Goal: Check status: Check status

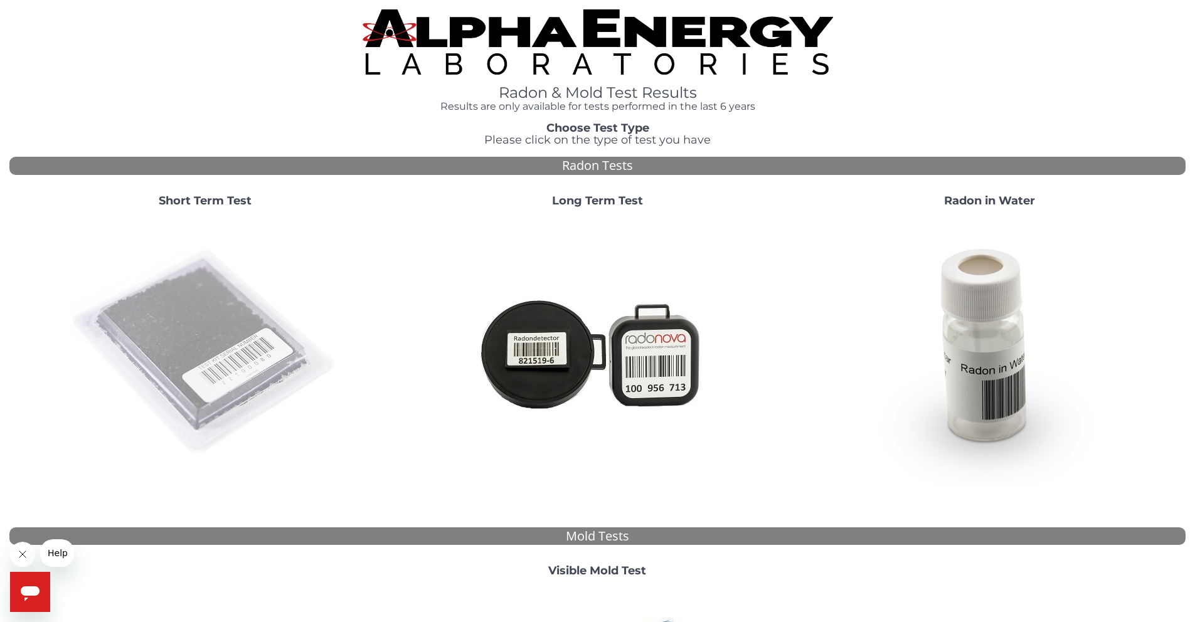
click at [212, 285] on img at bounding box center [205, 353] width 270 height 270
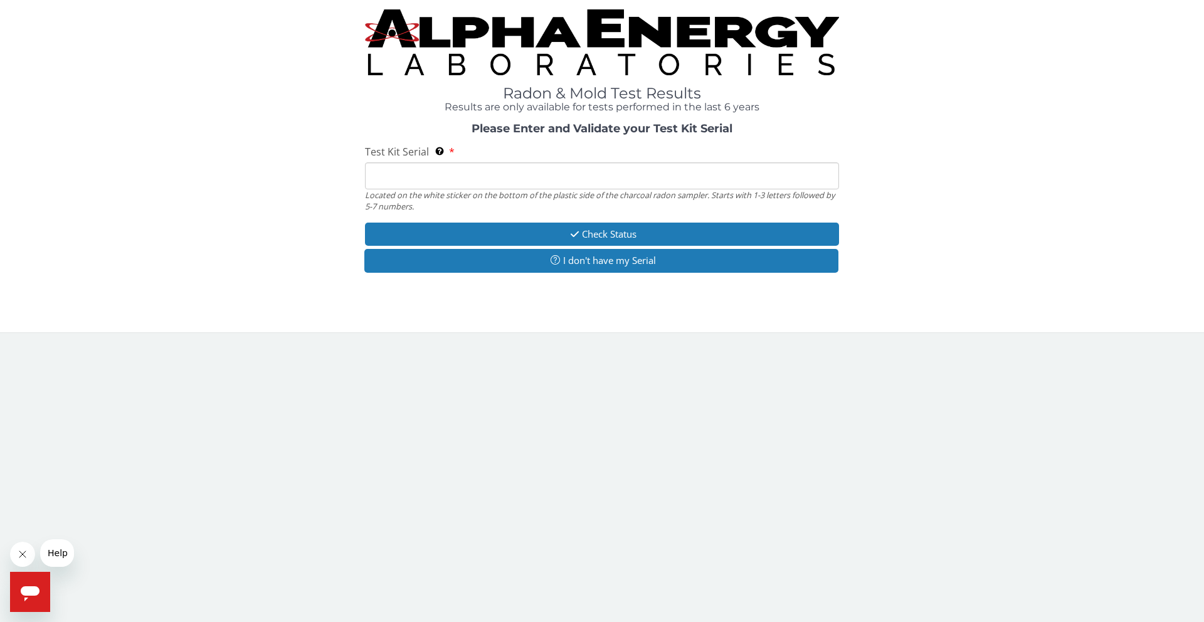
click at [449, 176] on input "Test Kit Serial Located on the white sticker on the bottom of the plastic side …" at bounding box center [602, 175] width 474 height 27
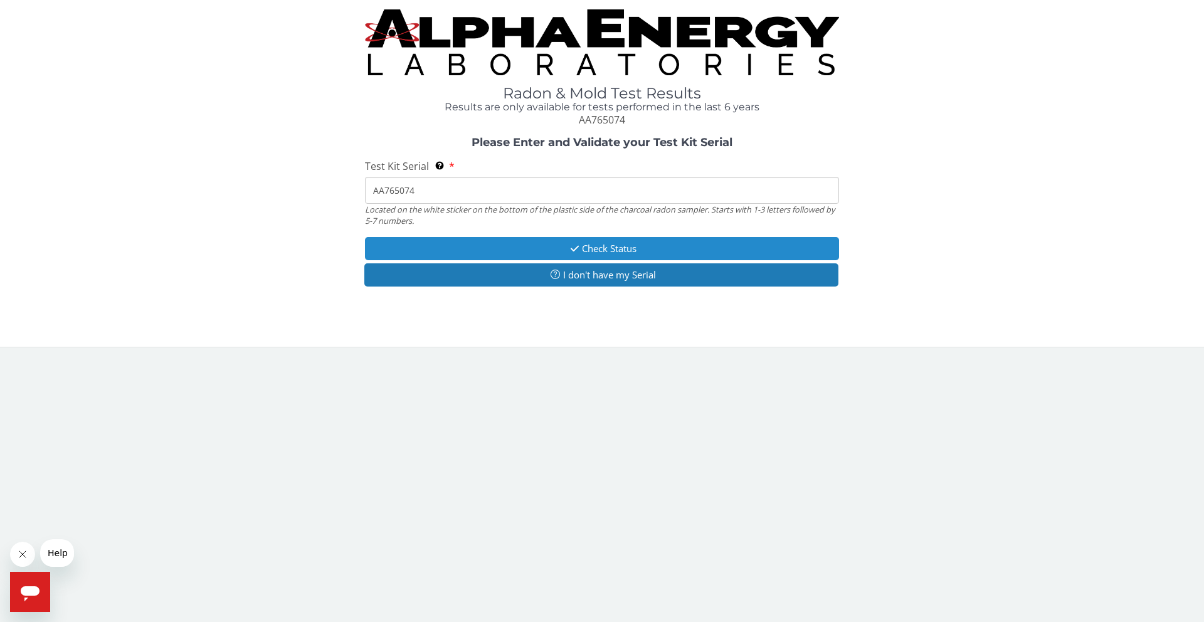
type input "AA765074"
click at [507, 245] on button "Check Status" at bounding box center [602, 248] width 474 height 23
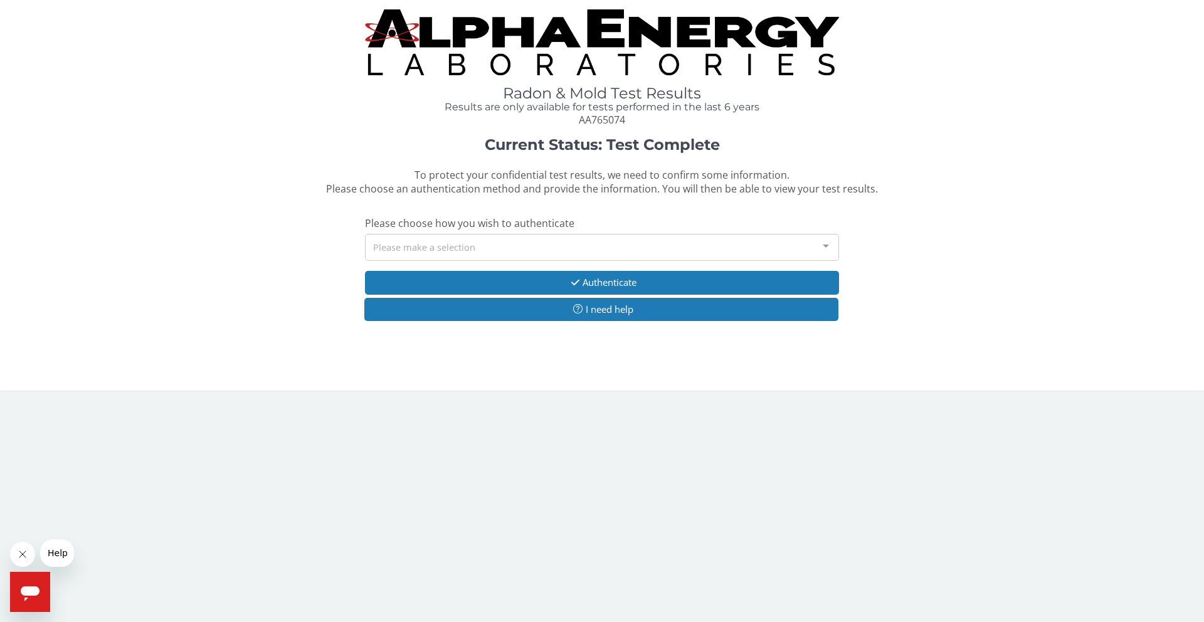
click at [483, 249] on div "Please make a selection" at bounding box center [602, 247] width 474 height 27
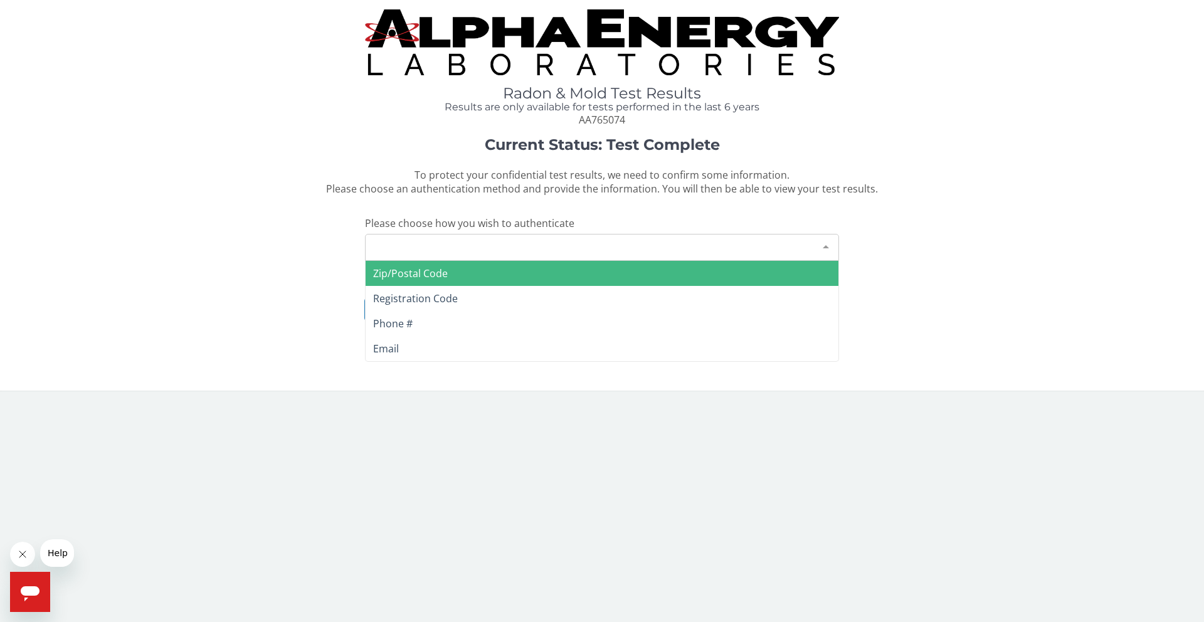
click at [433, 269] on span "Zip/Postal Code" at bounding box center [410, 274] width 75 height 14
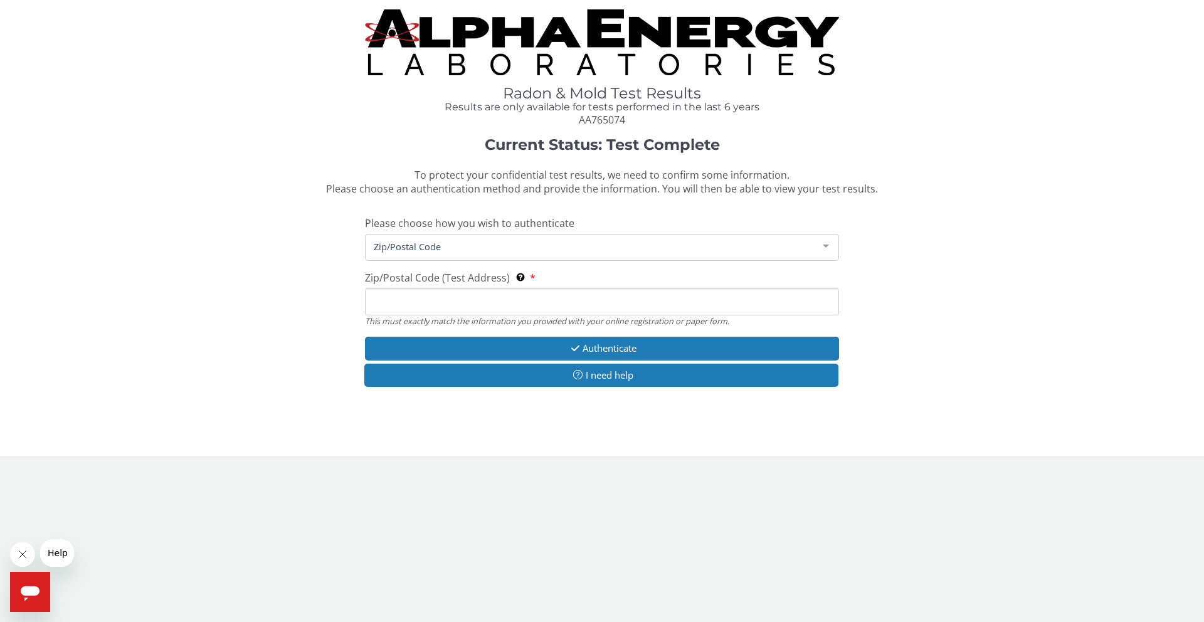
click at [421, 304] on input "Zip/Postal Code (Test Address) This must exactly match the information you prov…" at bounding box center [602, 301] width 474 height 27
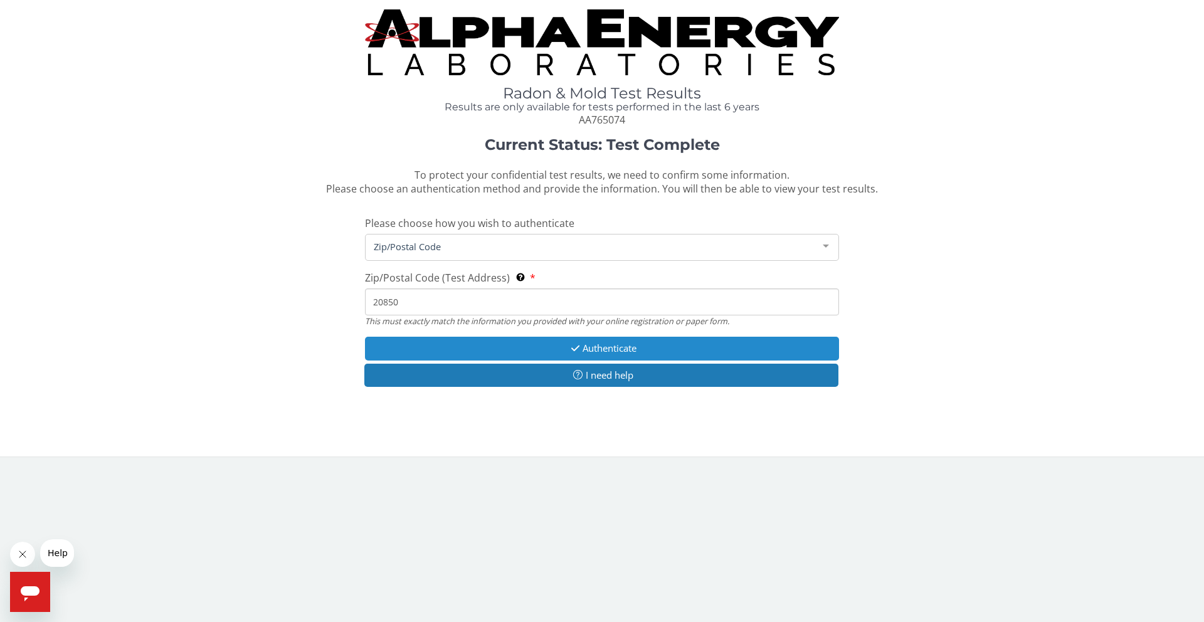
type input "20850"
click at [573, 348] on icon "button" at bounding box center [575, 348] width 14 height 9
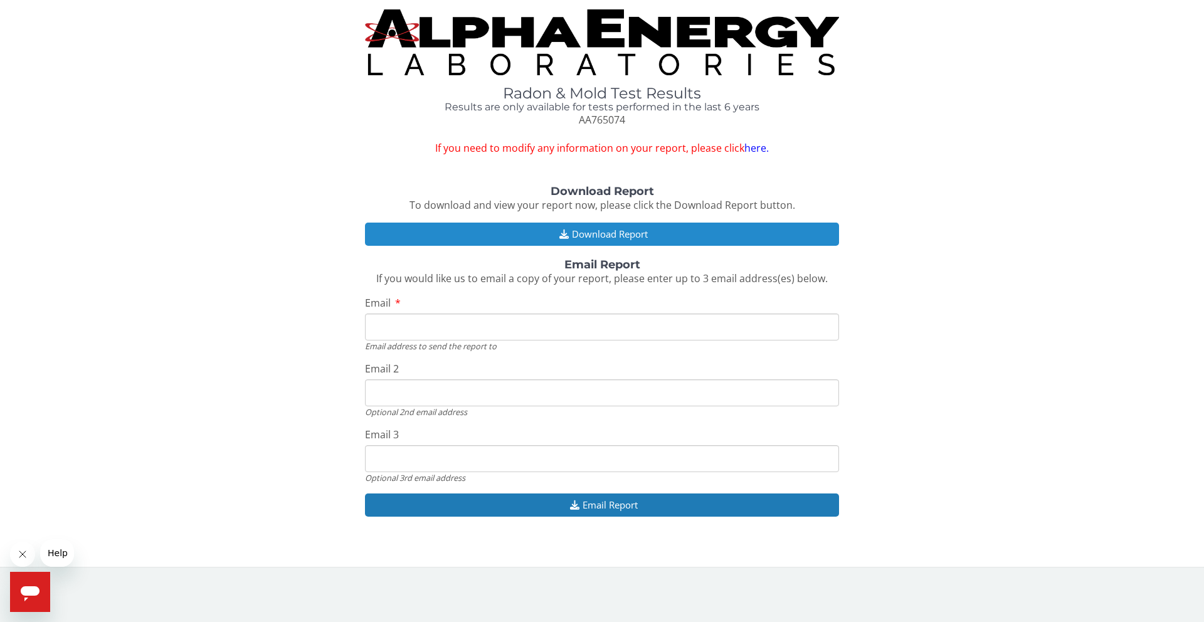
click at [617, 232] on button "Download Report" at bounding box center [602, 234] width 474 height 23
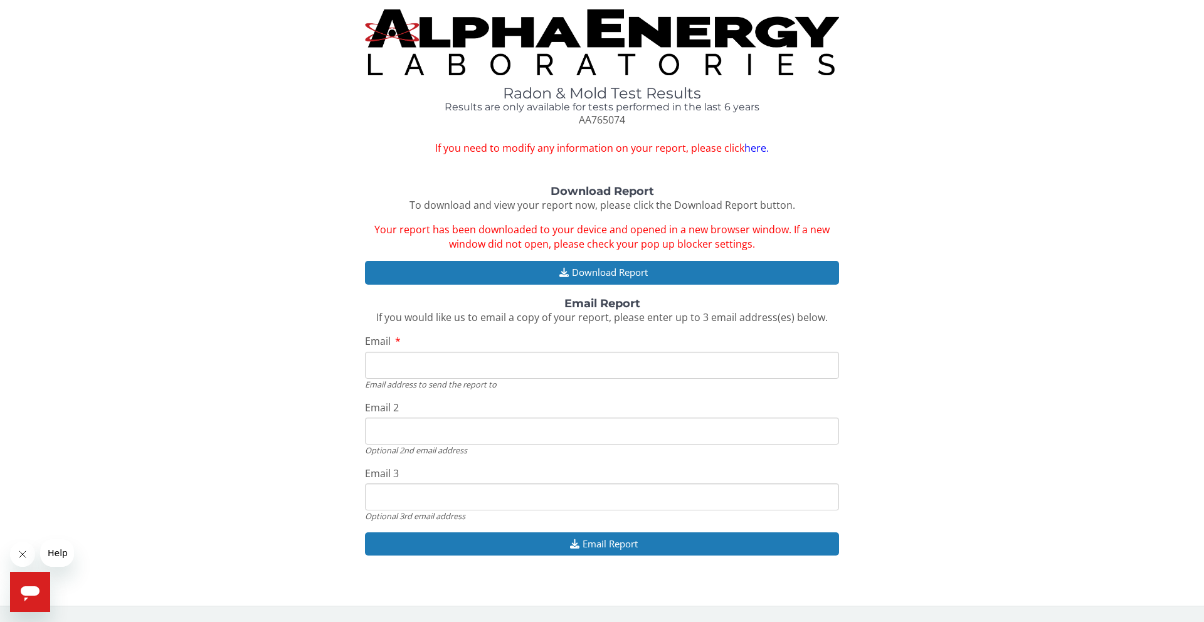
click at [553, 364] on input "Email" at bounding box center [602, 365] width 474 height 27
type input "[EMAIL_ADDRESS][DOMAIN_NAME]"
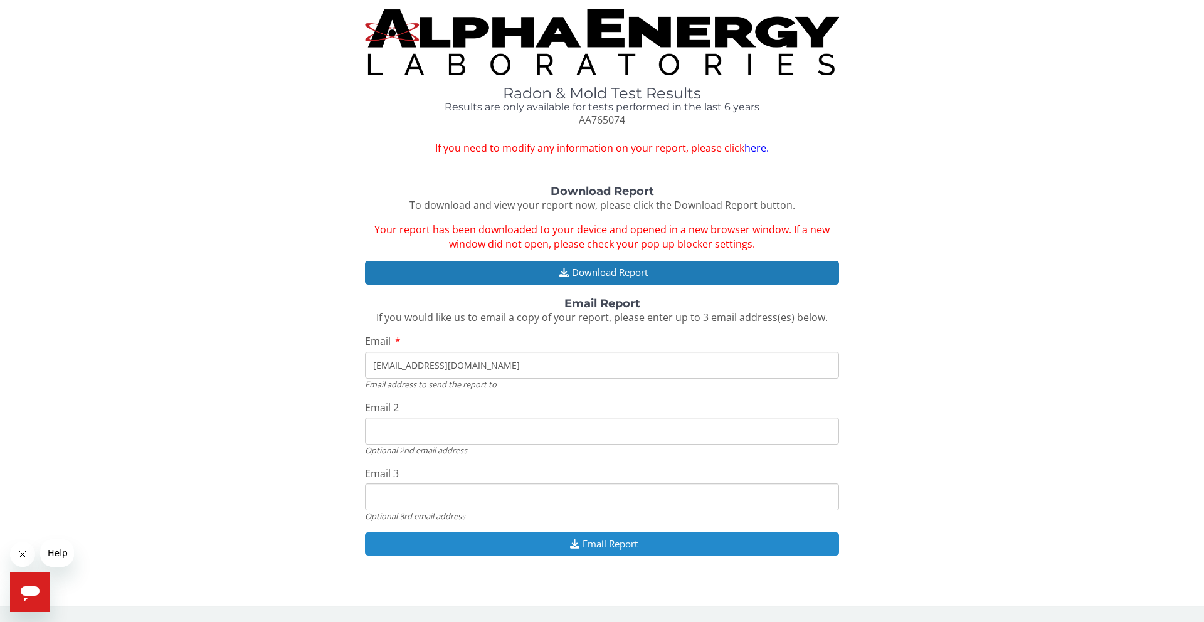
click at [578, 544] on icon "button" at bounding box center [575, 543] width 16 height 9
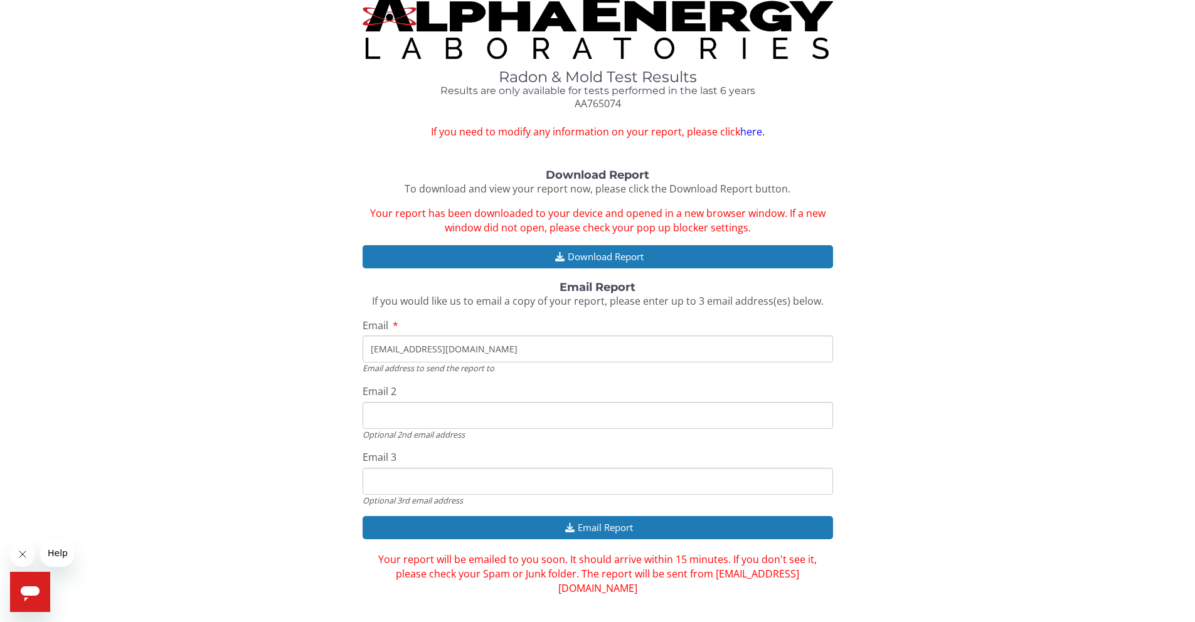
scroll to position [24, 0]
